Goal: Find specific page/section: Find specific page/section

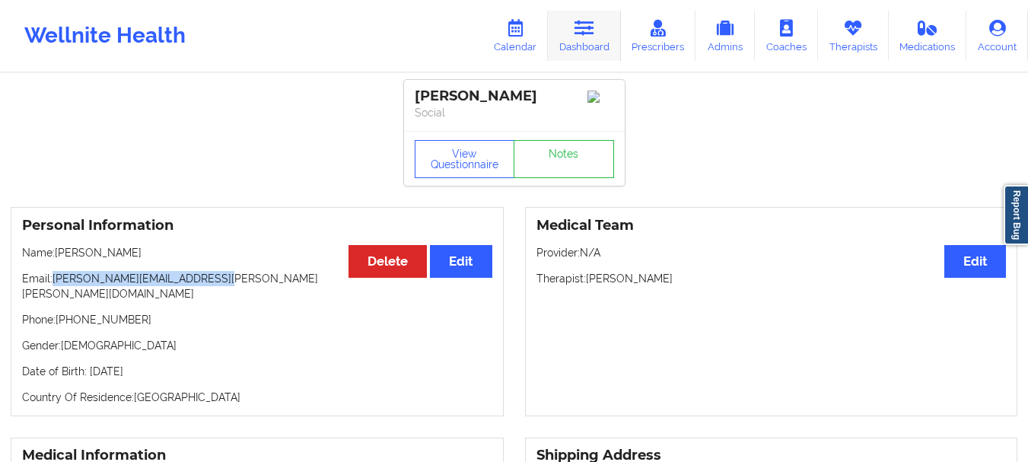
click at [572, 40] on link "Dashboard" at bounding box center [584, 36] width 73 height 50
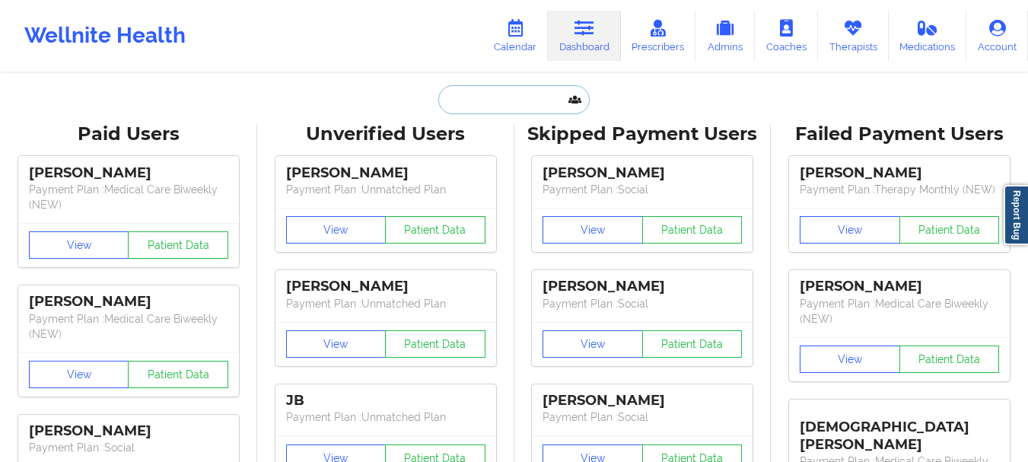
click at [480, 99] on input "text" at bounding box center [513, 99] width 151 height 29
paste input "[EMAIL_ADDRESS][DOMAIN_NAME]"
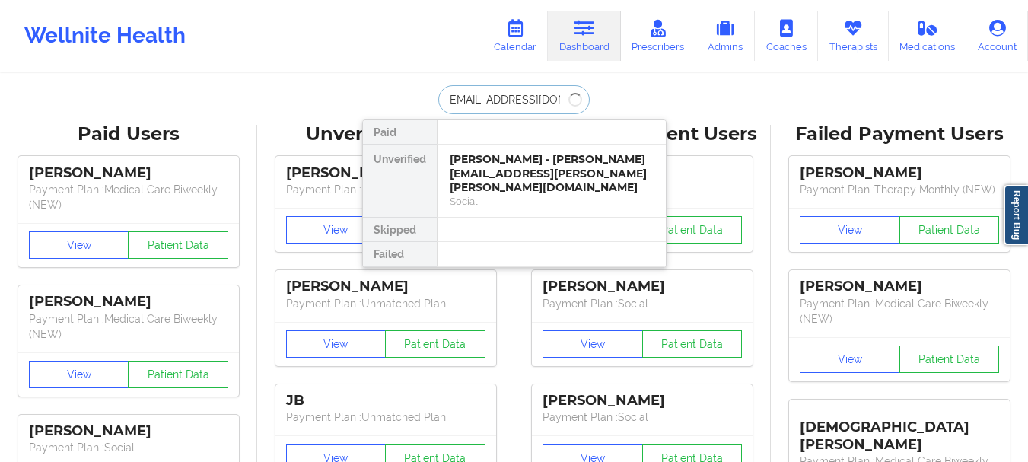
type input "[EMAIL_ADDRESS][DOMAIN_NAME]"
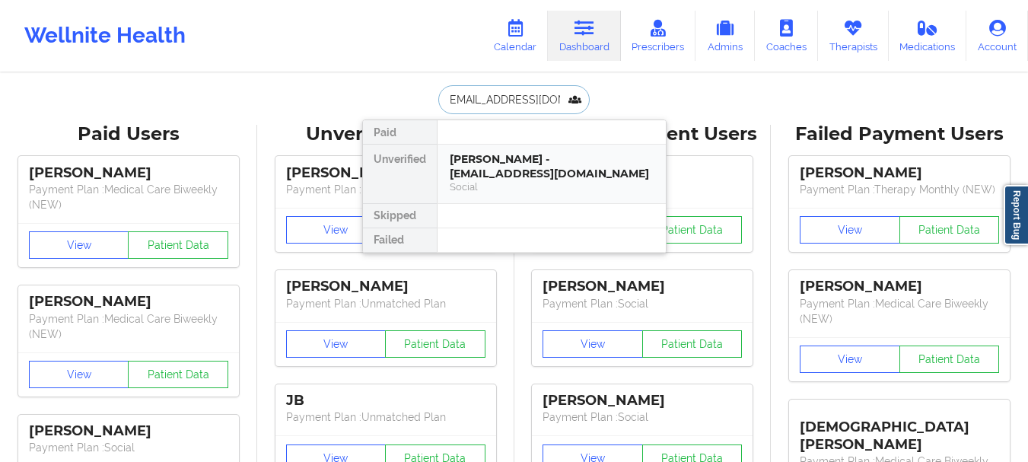
click at [512, 164] on div "[PERSON_NAME] - [EMAIL_ADDRESS][DOMAIN_NAME]" at bounding box center [552, 166] width 204 height 28
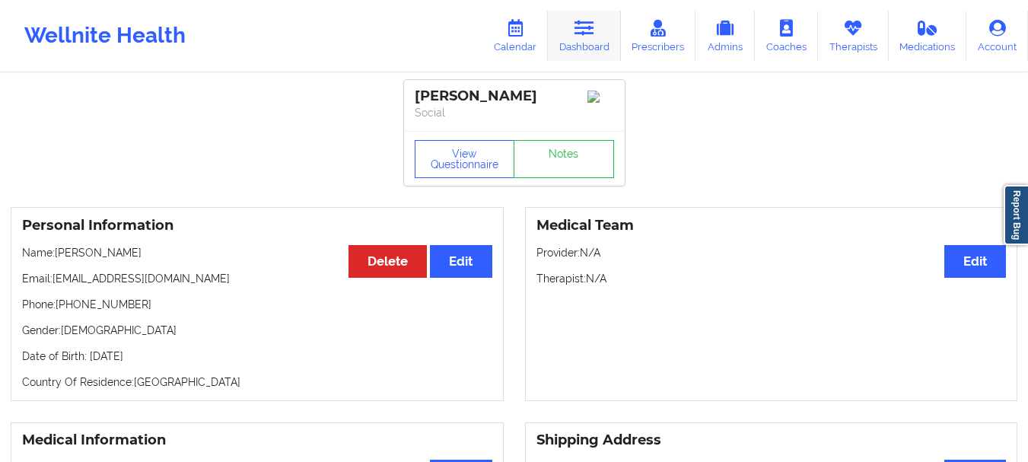
click at [601, 30] on link "Dashboard" at bounding box center [584, 36] width 73 height 50
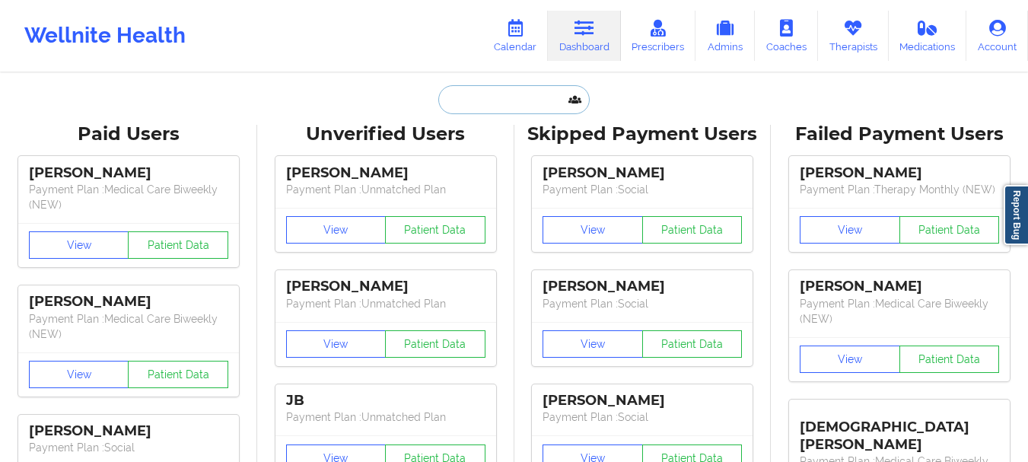
click at [512, 100] on input "text" at bounding box center [513, 99] width 151 height 29
paste input "[PHONE_NUMBER]"
type input "[PHONE_NUMBER]"
paste input "[EMAIL_ADDRESS][DOMAIN_NAME]"
type input "[EMAIL_ADDRESS][DOMAIN_NAME]"
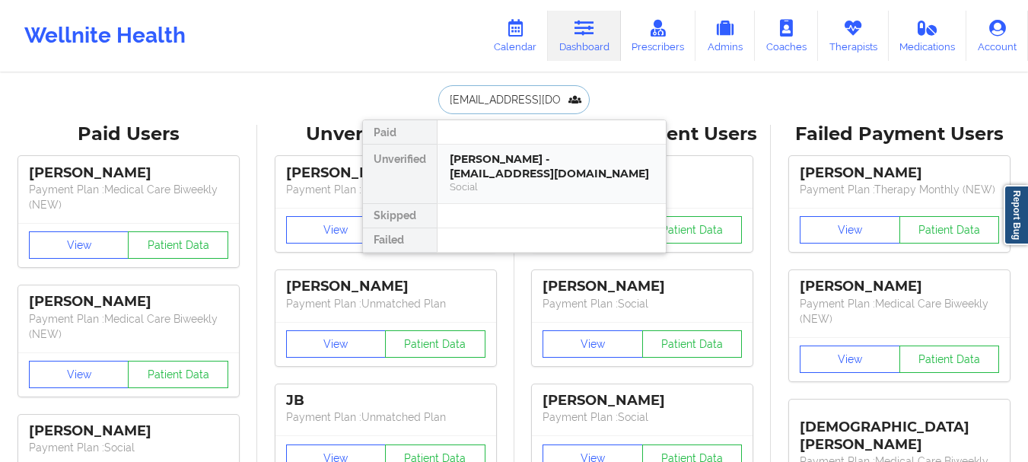
click at [518, 167] on div "[PERSON_NAME] - [EMAIL_ADDRESS][DOMAIN_NAME] Social" at bounding box center [552, 173] width 204 height 42
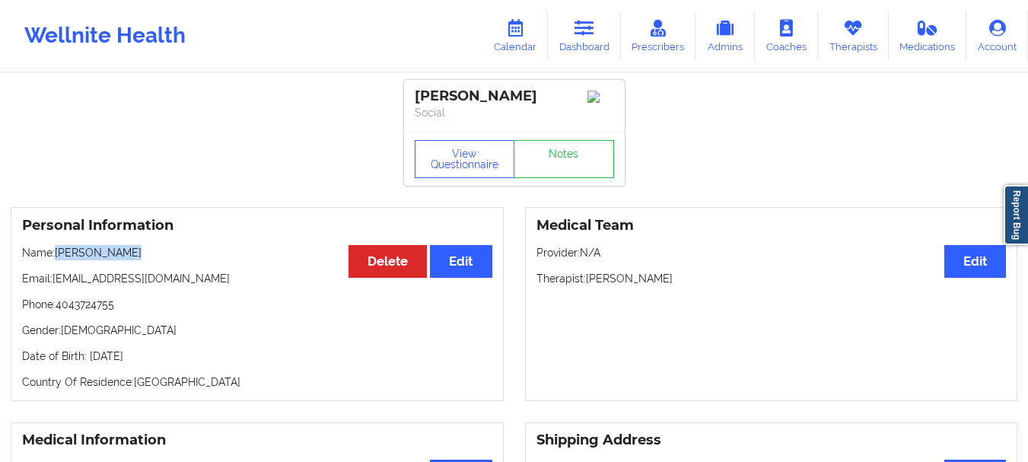
drag, startPoint x: 59, startPoint y: 252, endPoint x: 139, endPoint y: 261, distance: 80.5
click at [139, 260] on p "Name: [PERSON_NAME]" at bounding box center [257, 252] width 470 height 15
copy p "[PERSON_NAME]"
